Goal: Information Seeking & Learning: Learn about a topic

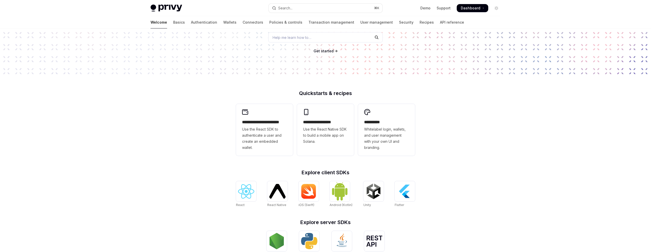
scroll to position [80, 0]
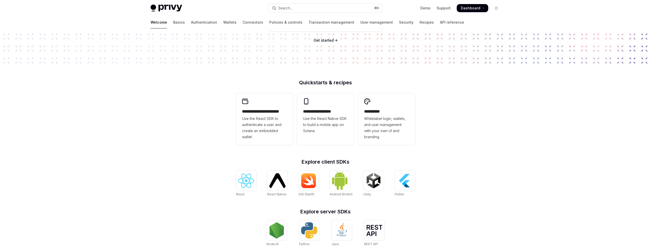
click at [244, 121] on span "Use the React SDK to authenticate a user and create an embedded wallet." at bounding box center [264, 128] width 45 height 24
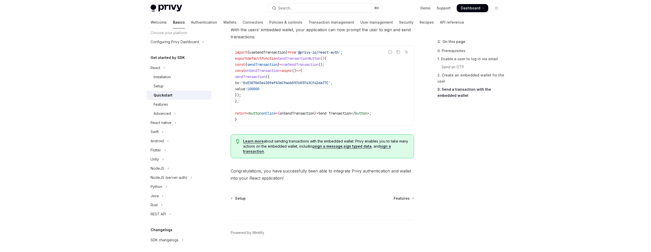
scroll to position [494, 0]
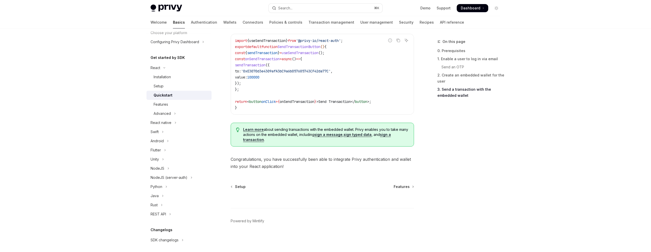
click at [328, 135] on link "sign a message" at bounding box center [328, 135] width 28 height 5
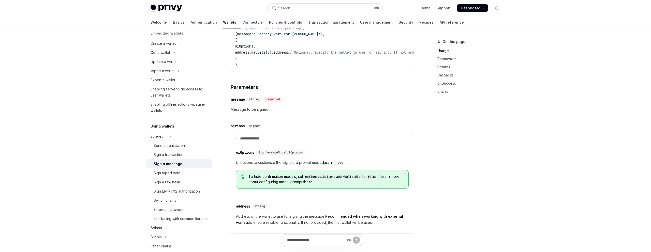
scroll to position [192, 0]
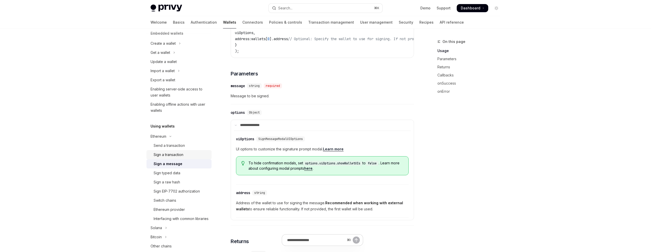
click at [184, 153] on div "Sign a transaction" at bounding box center [181, 155] width 55 height 6
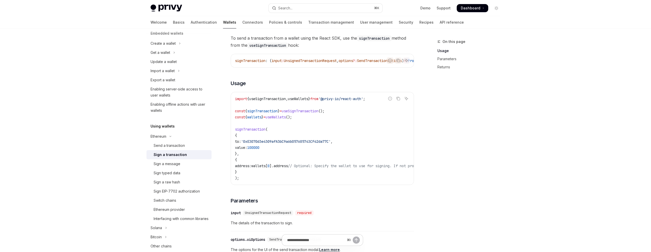
scroll to position [11, 0]
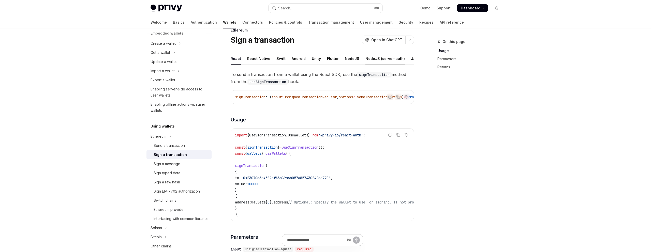
click at [379, 60] on div "NodeJS (server-auth)" at bounding box center [385, 59] width 39 height 12
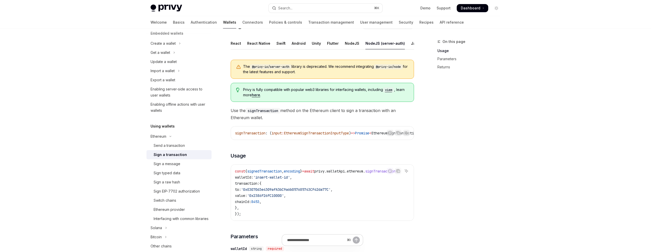
scroll to position [29, 0]
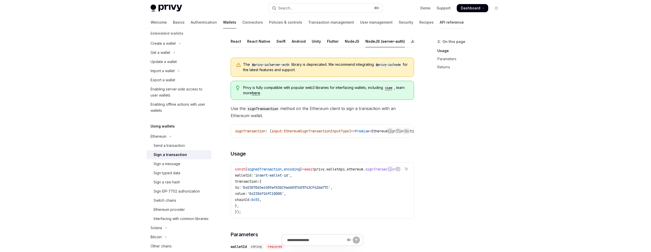
click at [440, 25] on link "API reference" at bounding box center [452, 22] width 24 height 12
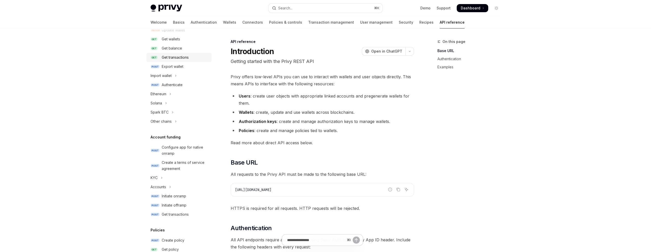
scroll to position [72, 0]
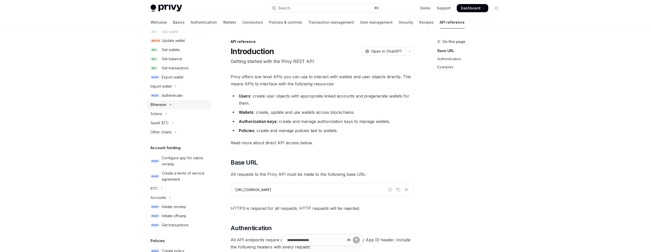
click at [165, 103] on div "Ethereum" at bounding box center [159, 105] width 16 height 6
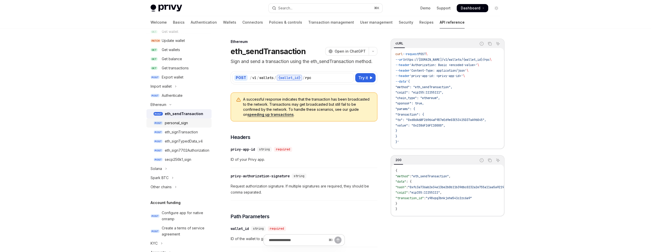
click at [185, 124] on div "personal_sign" at bounding box center [176, 123] width 23 height 6
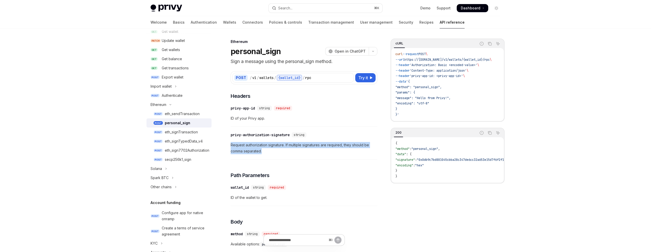
drag, startPoint x: 265, startPoint y: 151, endPoint x: 229, endPoint y: 141, distance: 37.6
click at [306, 64] on p "Sign a message using the personal_sign method." at bounding box center [304, 61] width 147 height 7
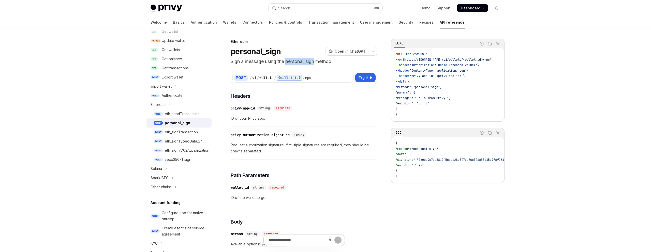
click at [306, 64] on p "Sign a message using the personal_sign method." at bounding box center [304, 61] width 147 height 7
click at [198, 113] on div "eth_sendTransaction" at bounding box center [182, 114] width 35 height 6
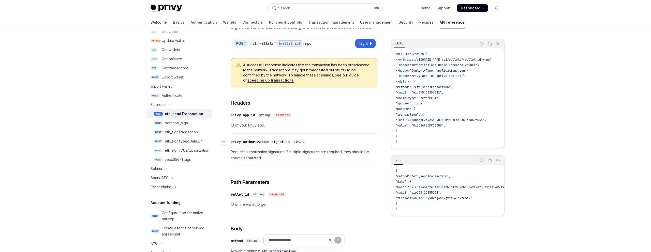
scroll to position [47, 0]
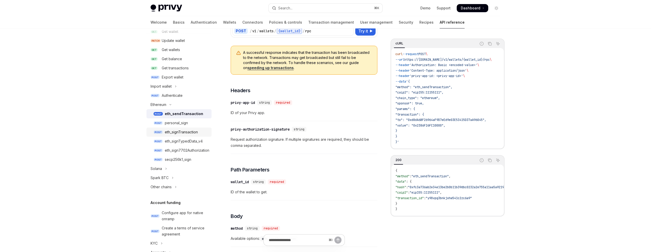
click at [165, 128] on link "POST eth_signTransaction" at bounding box center [179, 132] width 65 height 9
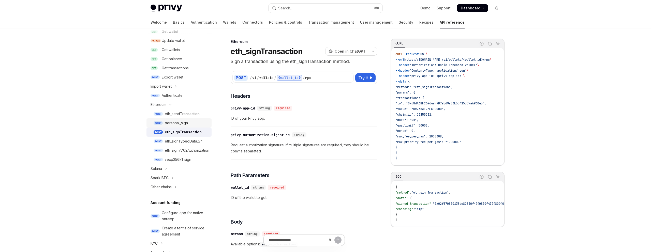
click at [175, 123] on div "personal_sign" at bounding box center [176, 123] width 23 height 6
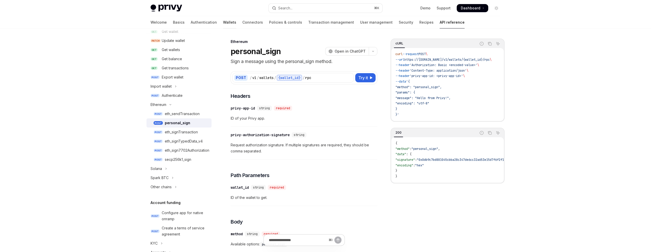
click at [223, 24] on link "Wallets" at bounding box center [229, 22] width 13 height 12
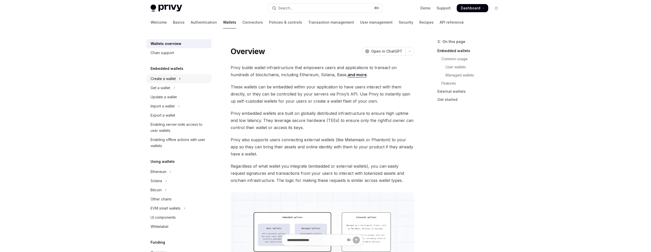
click at [174, 75] on button "Create a wallet" at bounding box center [179, 78] width 65 height 9
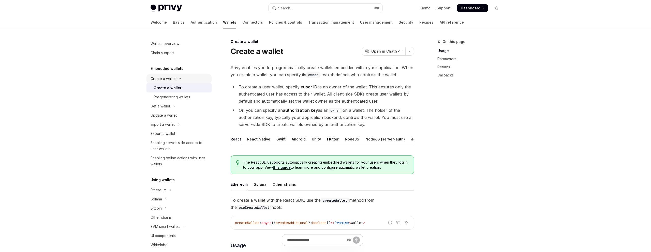
click at [173, 80] on div "Create a wallet" at bounding box center [163, 79] width 25 height 6
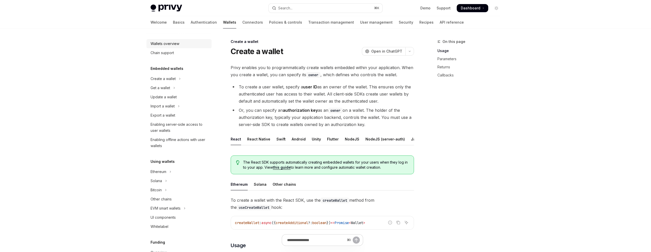
click at [170, 46] on div "Wallets overview" at bounding box center [165, 44] width 29 height 6
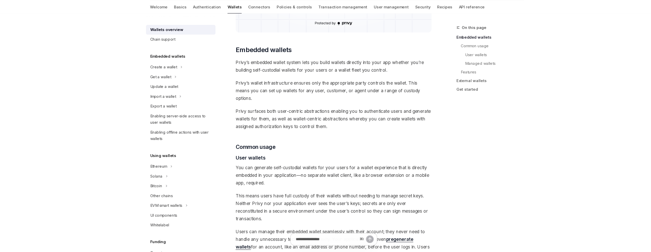
scroll to position [230, 0]
click at [346, 92] on span "Privy’s wallet infrastructure ensures only the appropriate party controls the w…" at bounding box center [322, 99] width 183 height 21
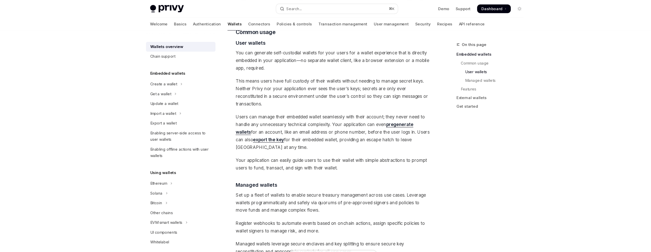
scroll to position [348, 0]
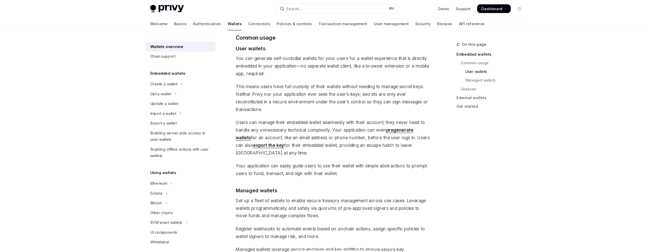
click at [247, 134] on link "export the key" at bounding box center [261, 136] width 29 height 5
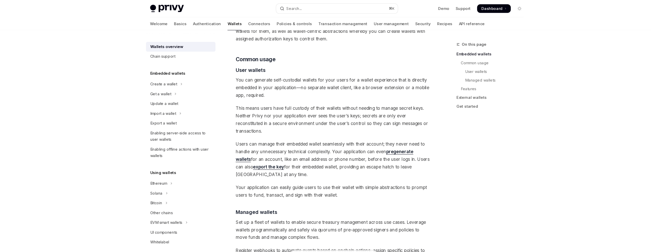
click at [385, 140] on link "pregenerate wallets" at bounding box center [314, 146] width 166 height 12
type textarea "*"
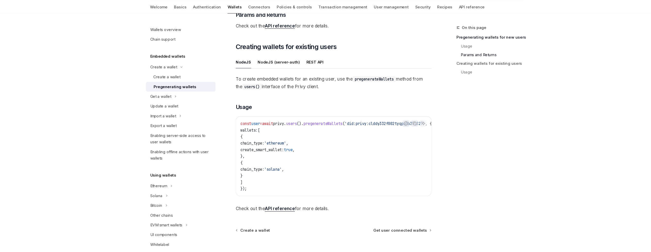
scroll to position [243, 0]
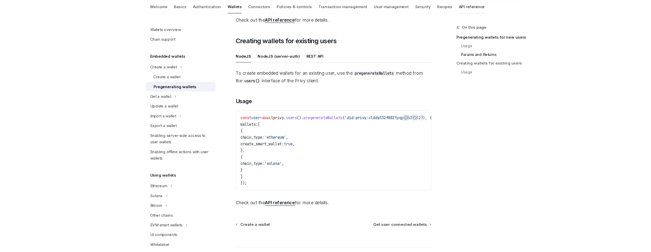
click at [440, 24] on link "API reference" at bounding box center [452, 22] width 24 height 12
click at [440, 20] on link "API reference" at bounding box center [452, 22] width 24 height 12
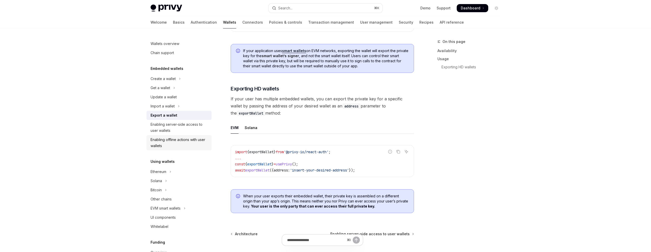
scroll to position [7, 0]
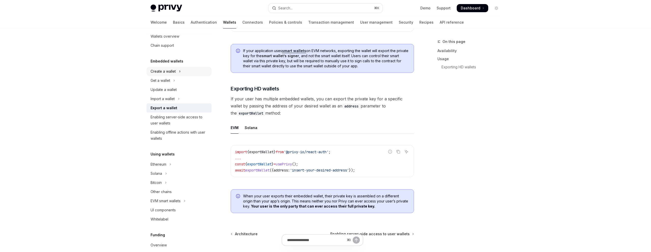
click at [178, 71] on button "Create a wallet" at bounding box center [179, 71] width 65 height 9
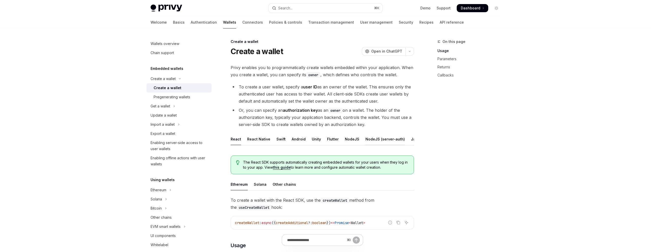
click at [378, 140] on div "NodeJS (server-auth)" at bounding box center [385, 139] width 39 height 12
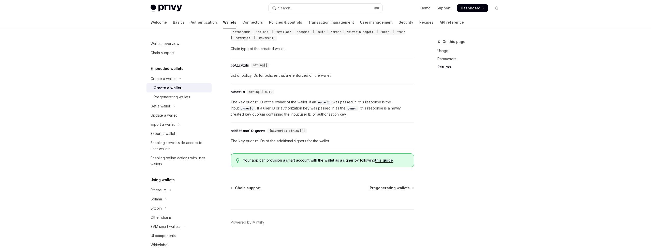
scroll to position [593, 0]
click at [192, 100] on div "Pregenerating wallets" at bounding box center [181, 97] width 55 height 6
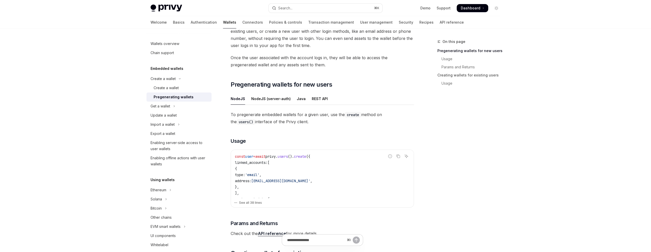
scroll to position [55, 0]
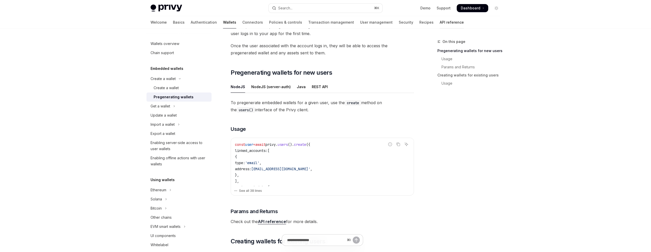
click at [440, 20] on link "API reference" at bounding box center [452, 22] width 24 height 12
type textarea "*"
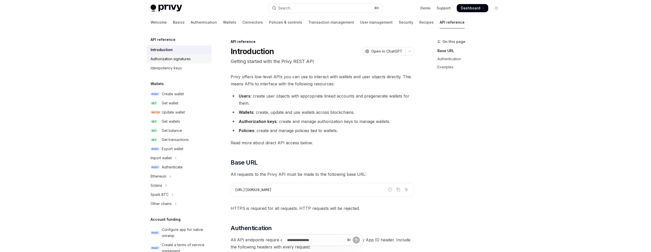
click at [175, 56] on div "Authorization signatures" at bounding box center [171, 59] width 40 height 6
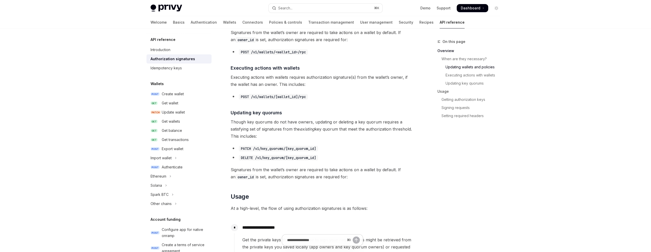
scroll to position [317, 0]
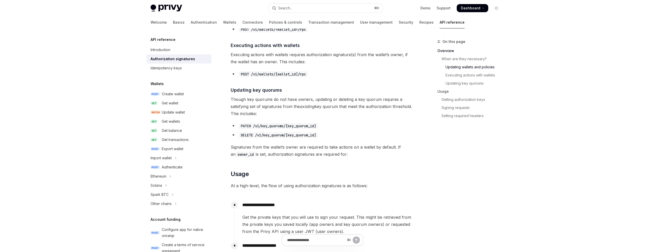
drag, startPoint x: 232, startPoint y: 91, endPoint x: 361, endPoint y: 151, distance: 143.2
click at [361, 151] on div "​ Overview Owners provide an additional layer of security for actions taken by …" at bounding box center [322, 215] width 183 height 917
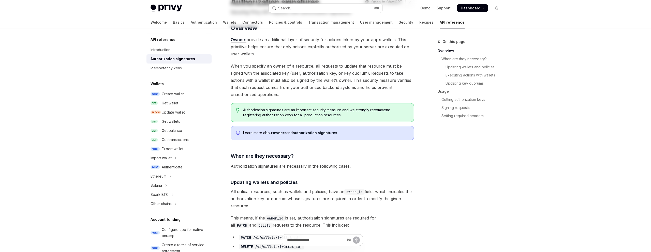
scroll to position [0, 0]
